Goal: Download file/media

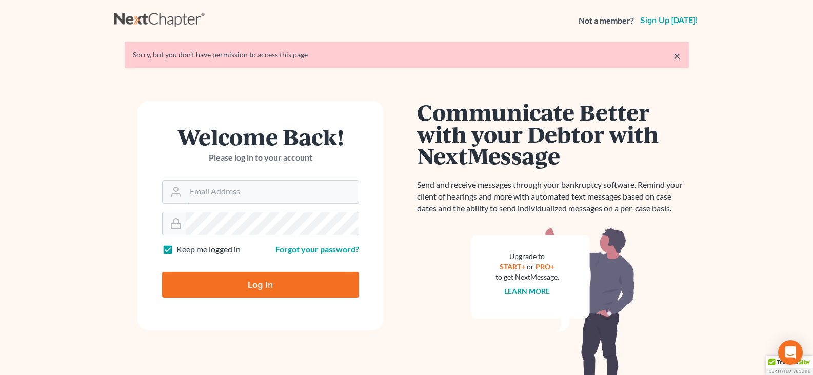
type input "[EMAIL_ADDRESS][DOMAIN_NAME]"
click at [259, 283] on input "Log In" at bounding box center [260, 285] width 197 height 26
type input "Thinking..."
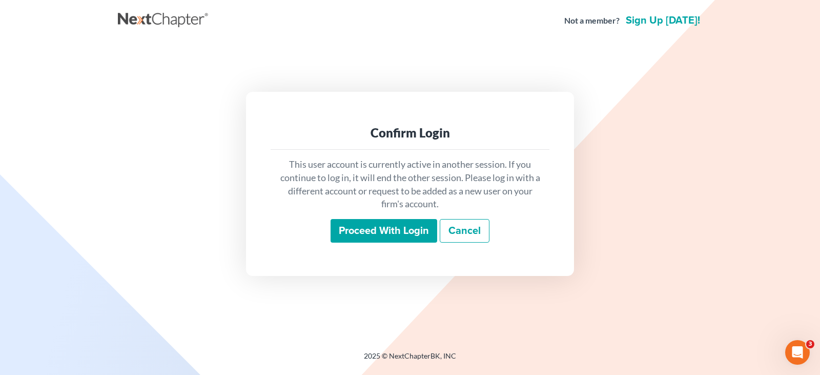
click at [414, 231] on input "Proceed with login" at bounding box center [384, 231] width 107 height 24
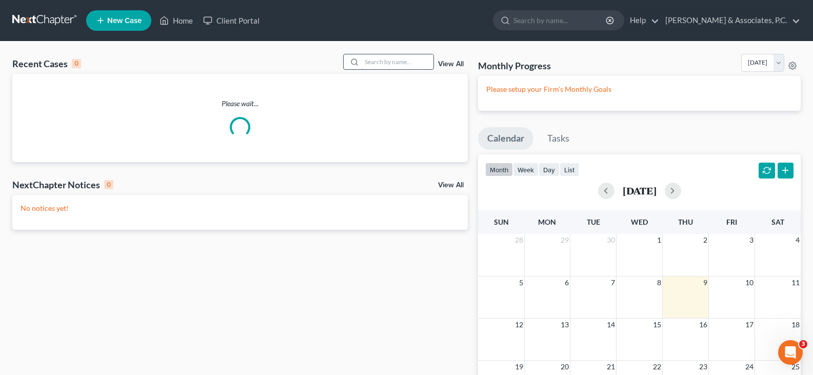
click at [401, 64] on input "search" at bounding box center [397, 61] width 72 height 15
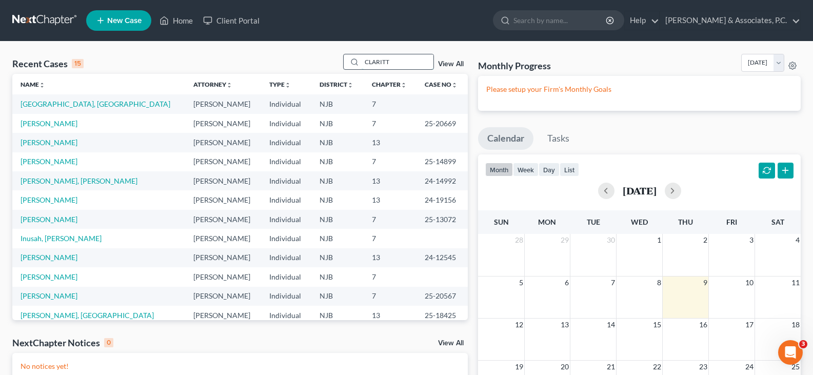
type input "CLARITT"
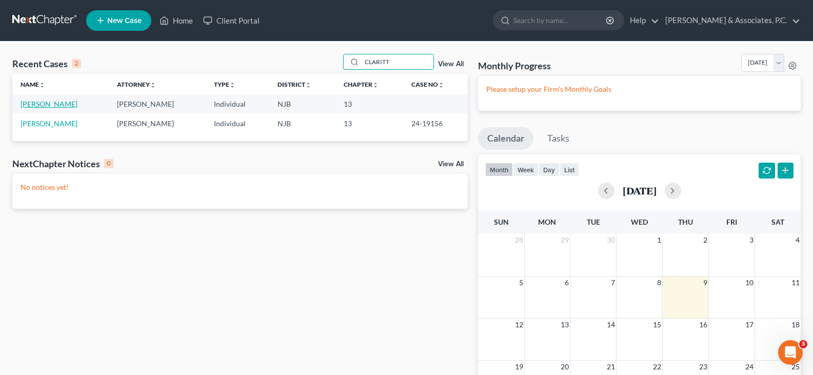
click at [47, 105] on link "[PERSON_NAME]" at bounding box center [49, 103] width 57 height 9
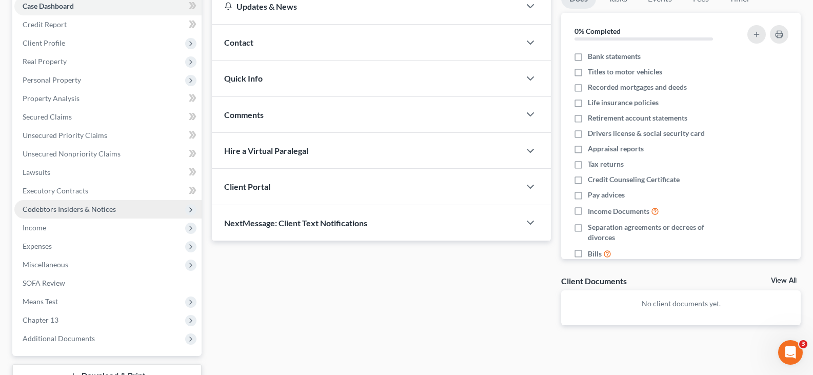
scroll to position [189, 0]
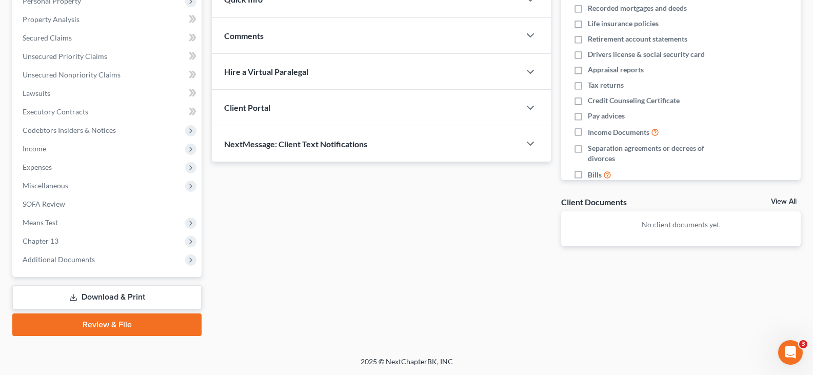
click at [93, 296] on link "Download & Print" at bounding box center [106, 297] width 189 height 24
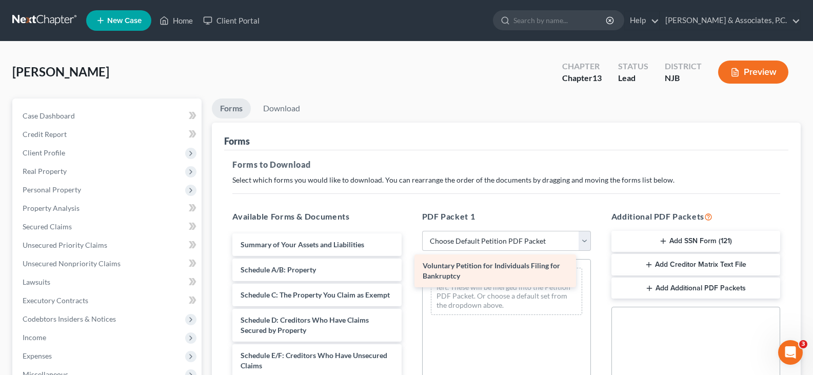
drag, startPoint x: 300, startPoint y: 243, endPoint x: 482, endPoint y: 264, distance: 183.2
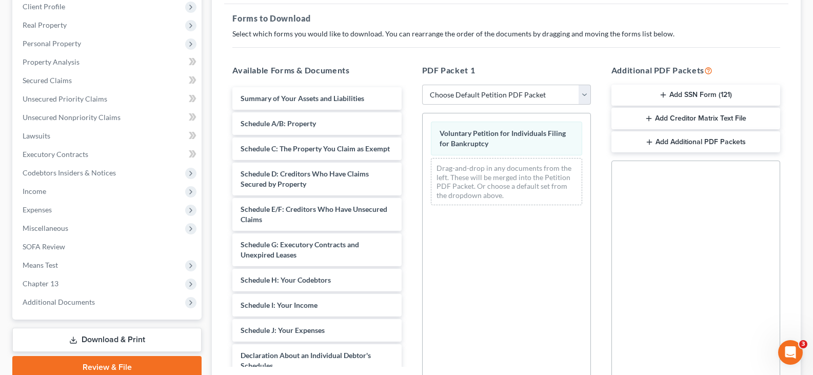
scroll to position [256, 0]
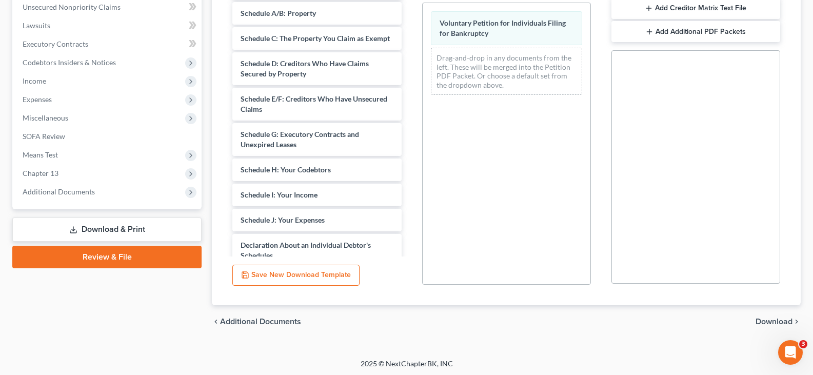
click at [776, 322] on span "Download" at bounding box center [773, 321] width 37 height 8
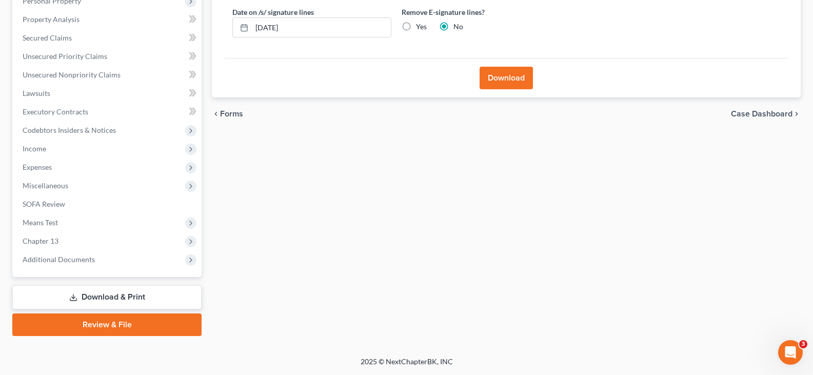
click at [416, 23] on label "Yes" at bounding box center [421, 27] width 11 height 10
click at [420, 23] on input "Yes" at bounding box center [423, 25] width 7 height 7
radio input "true"
radio input "false"
click at [505, 82] on button "Download" at bounding box center [505, 78] width 53 height 23
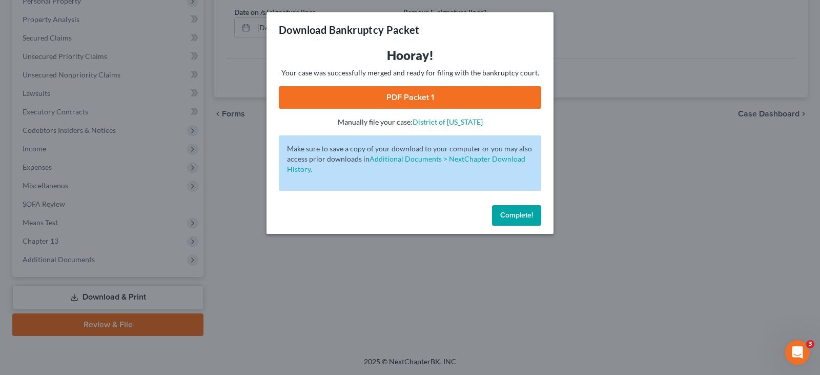
click at [388, 95] on link "PDF Packet 1" at bounding box center [410, 97] width 263 height 23
click at [511, 213] on span "Complete!" at bounding box center [516, 215] width 33 height 9
